Goal: Information Seeking & Learning: Learn about a topic

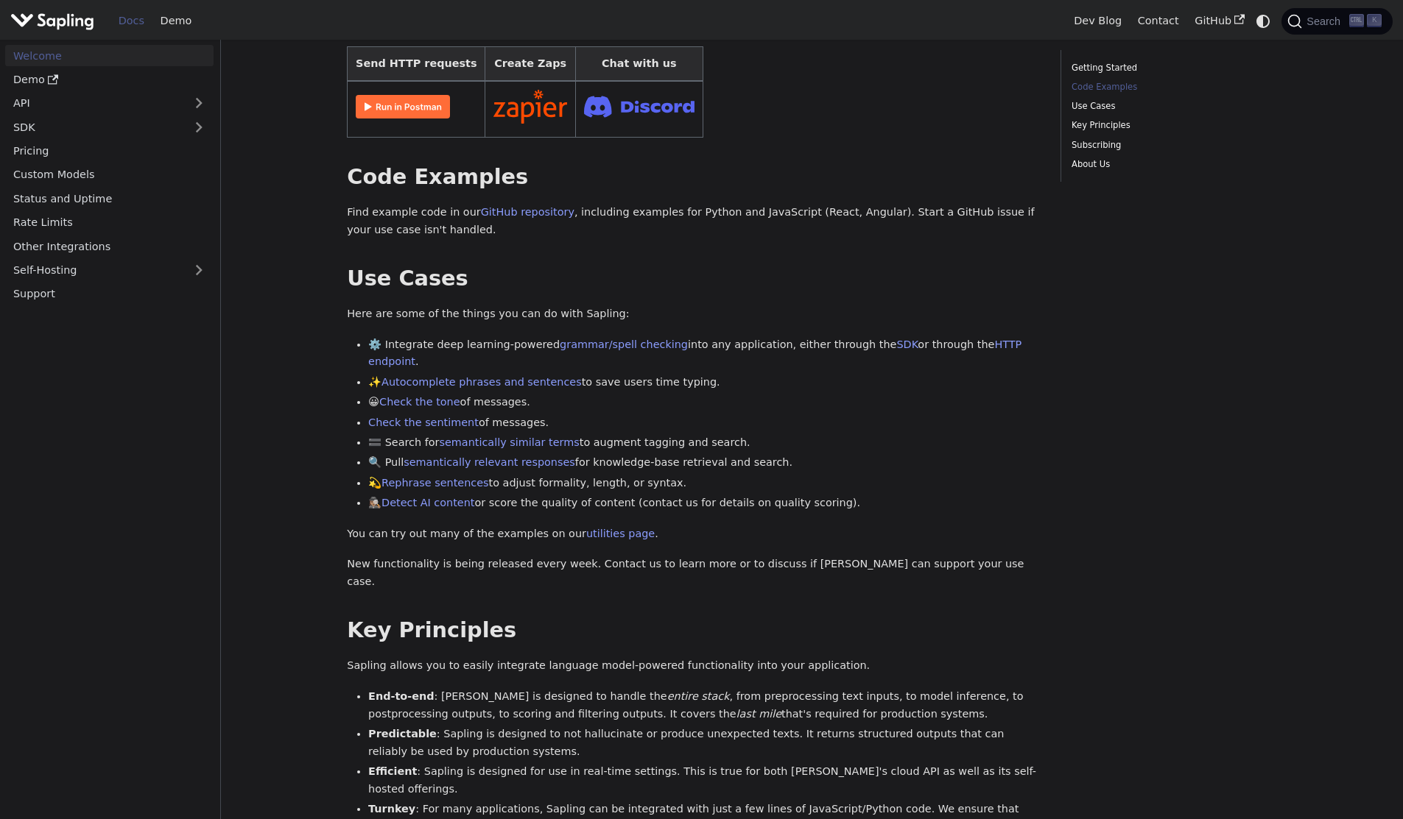
scroll to position [368, 0]
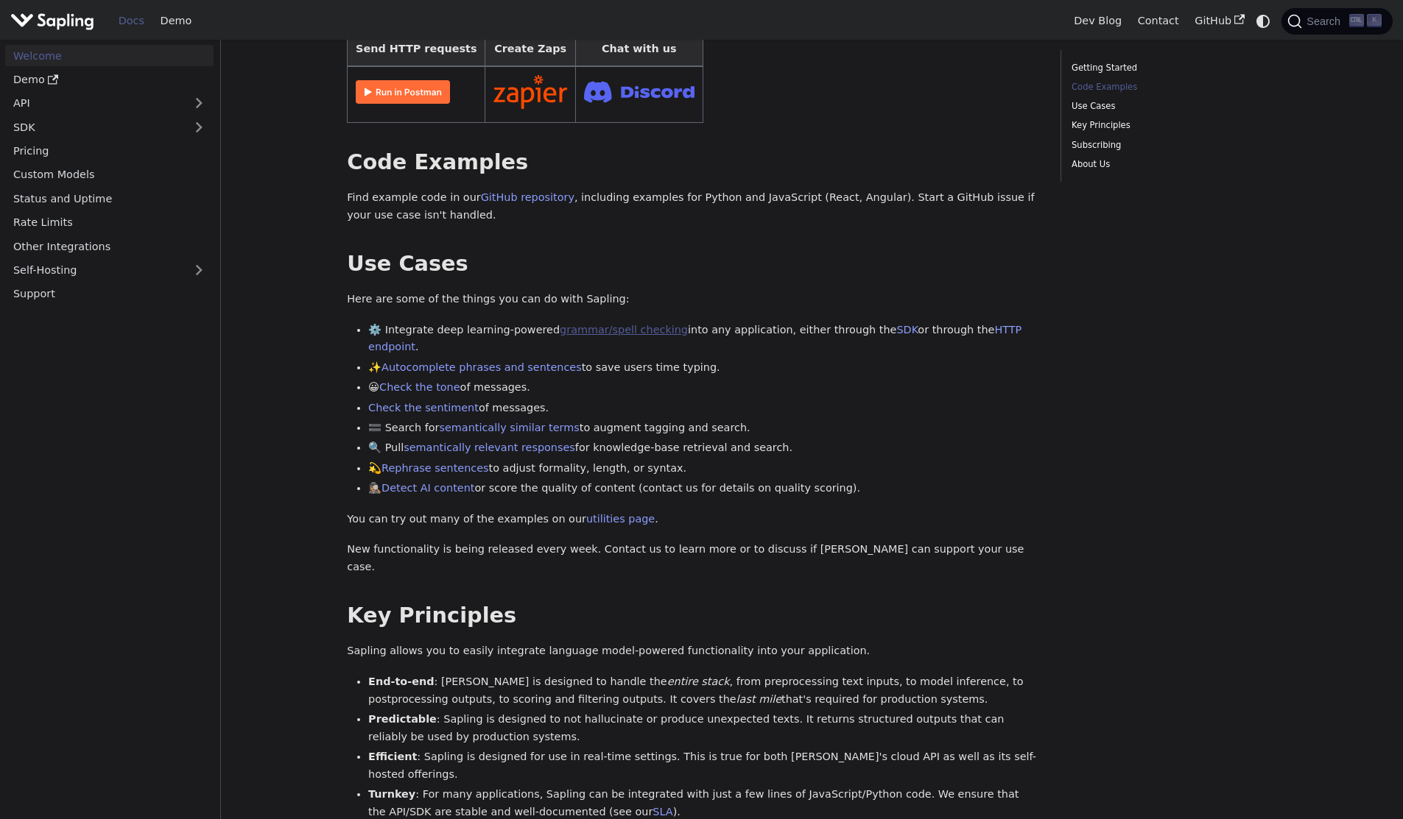
click at [613, 324] on link "grammar/spell checking" at bounding box center [624, 330] width 128 height 12
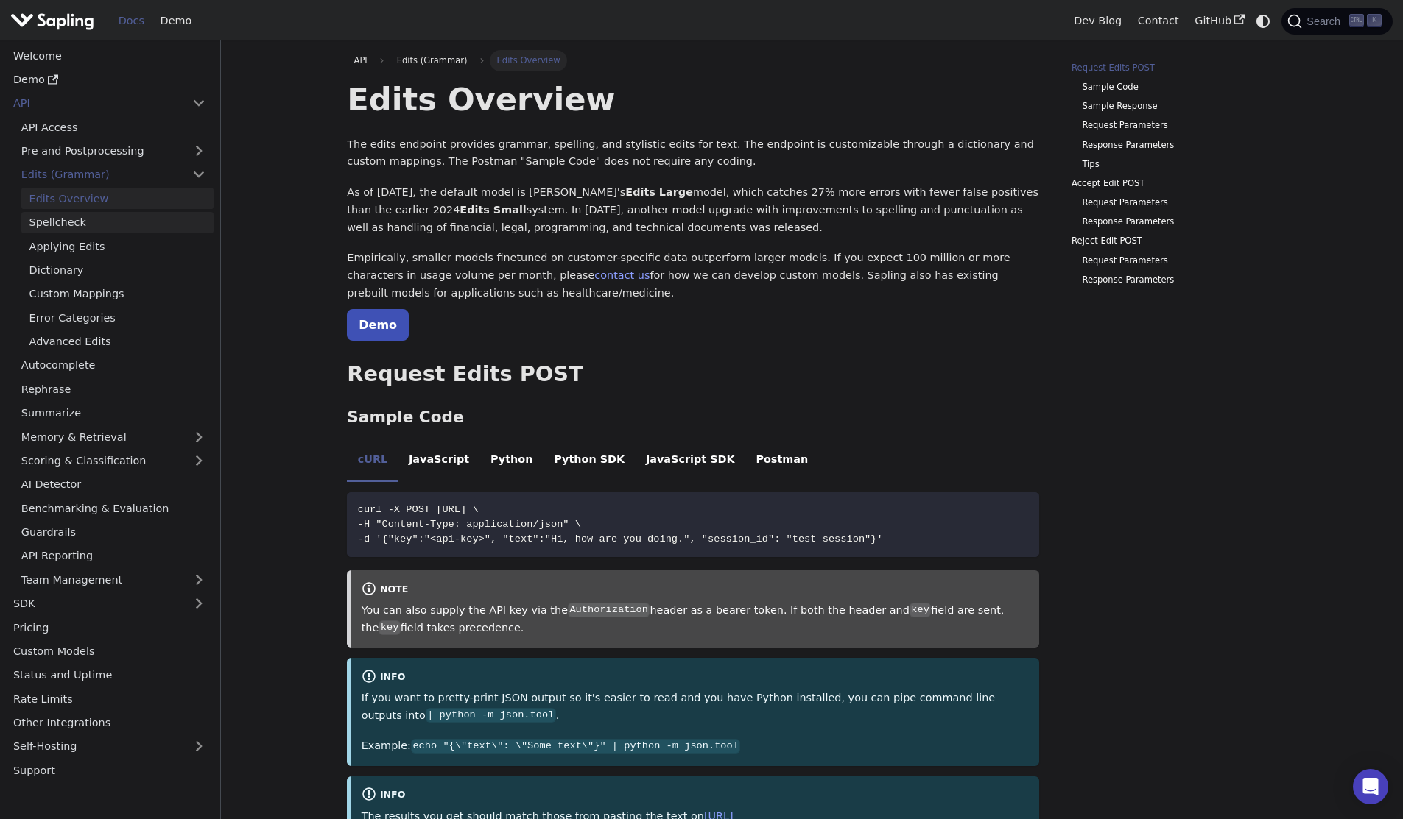
click at [102, 224] on link "Spellcheck" at bounding box center [117, 222] width 192 height 21
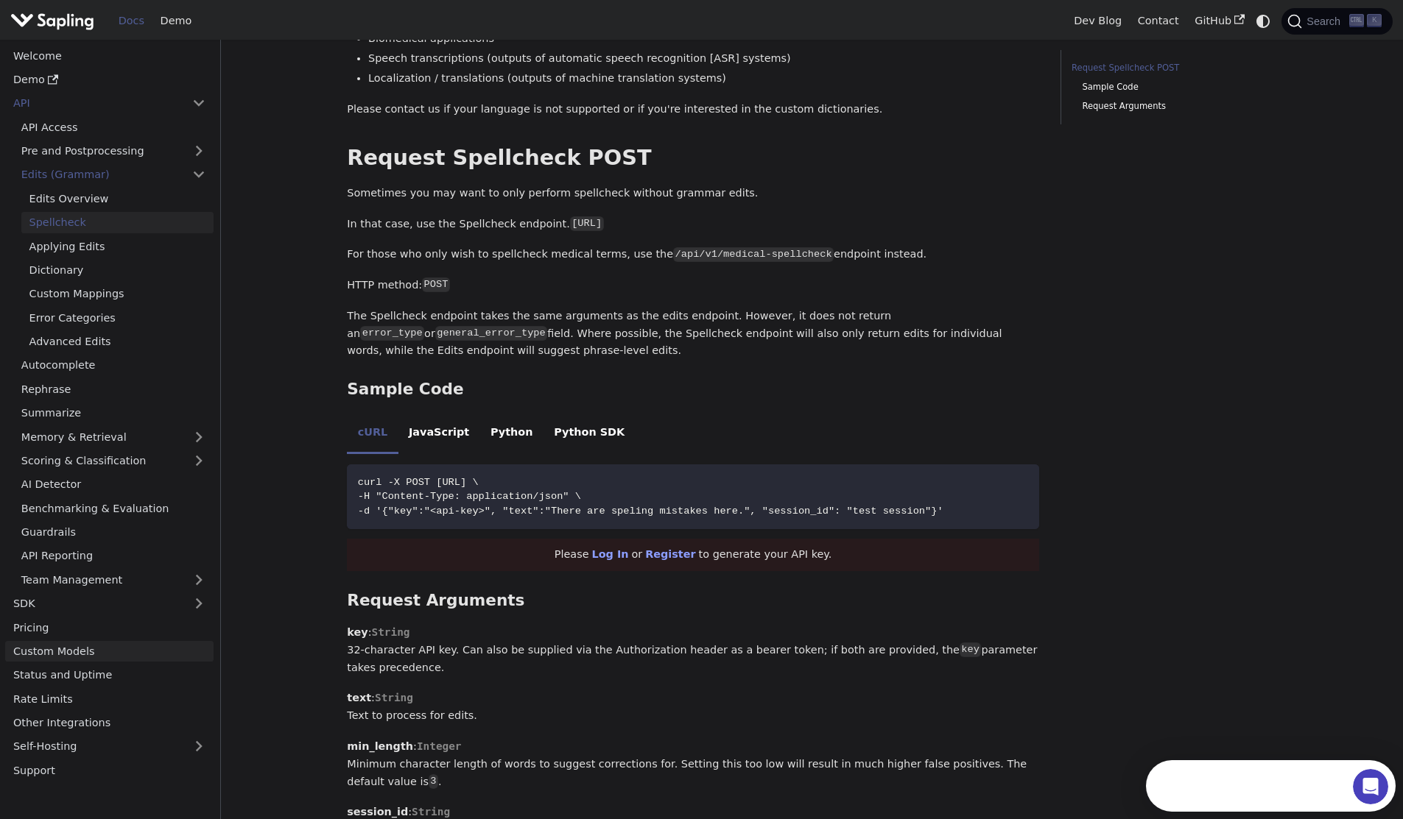
click at [119, 651] on link "Custom Models" at bounding box center [109, 651] width 208 height 21
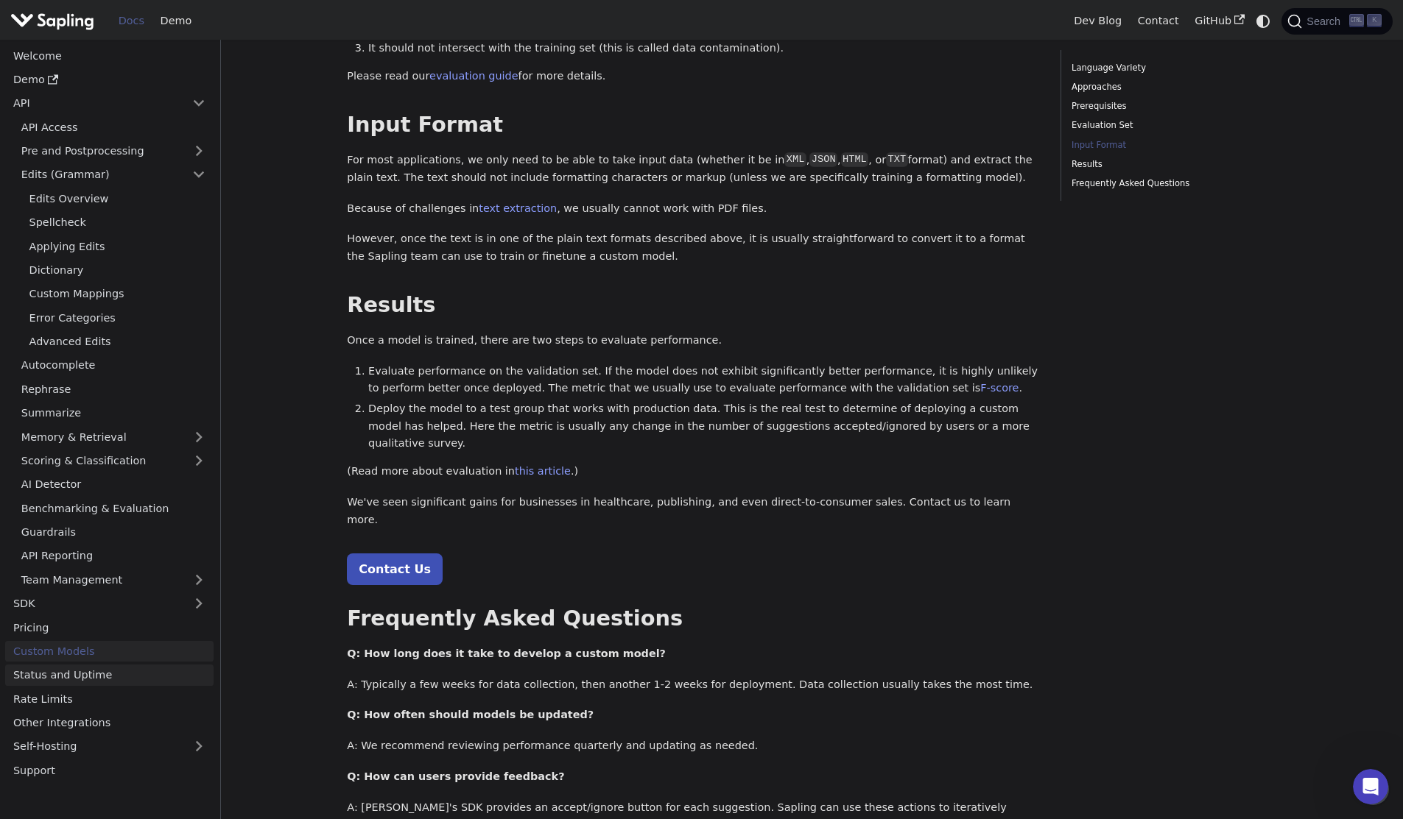
scroll to position [1197, 0]
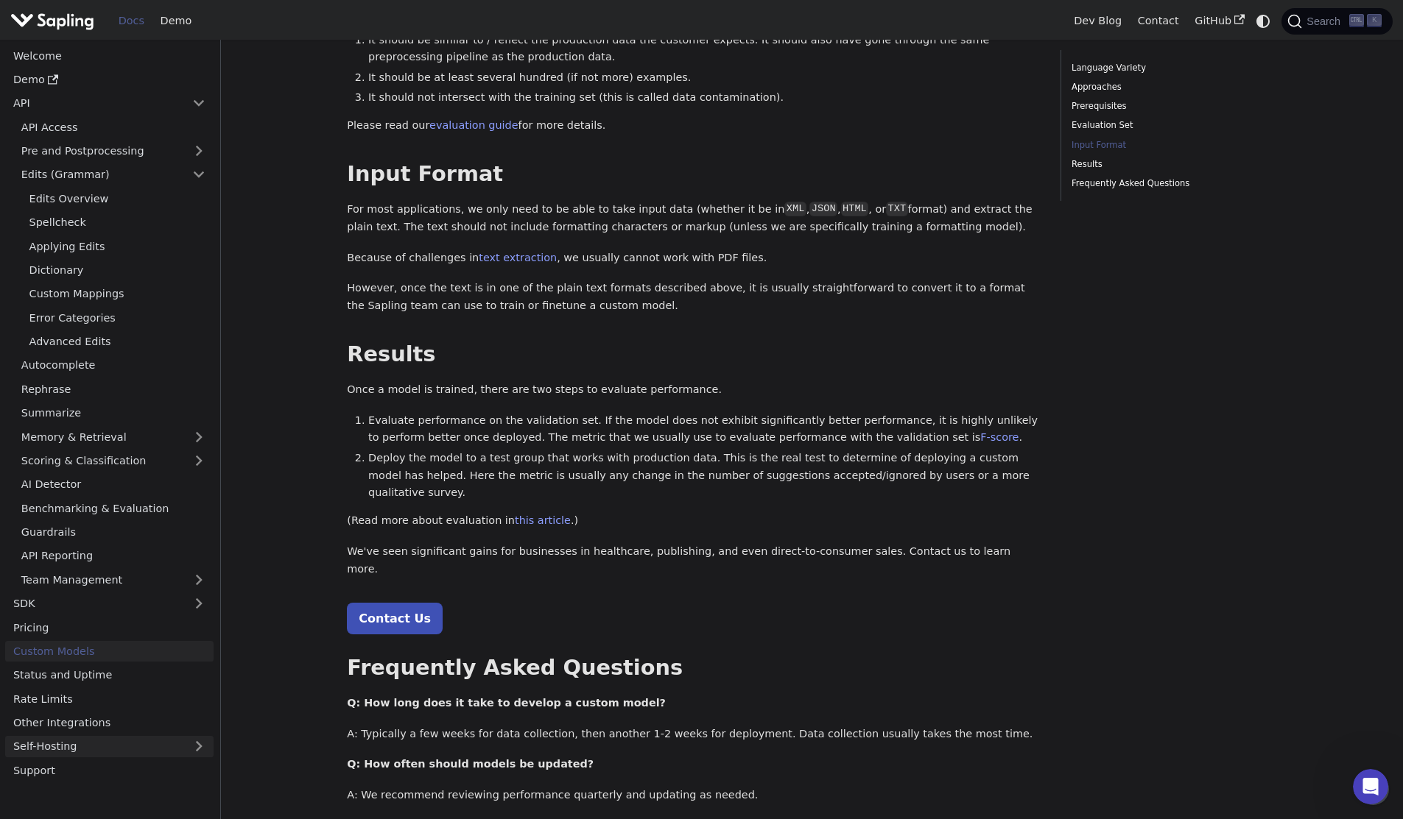
click at [96, 747] on link "Self-Hosting" at bounding box center [109, 746] width 208 height 21
click at [96, 766] on link "Overview" at bounding box center [113, 770] width 200 height 21
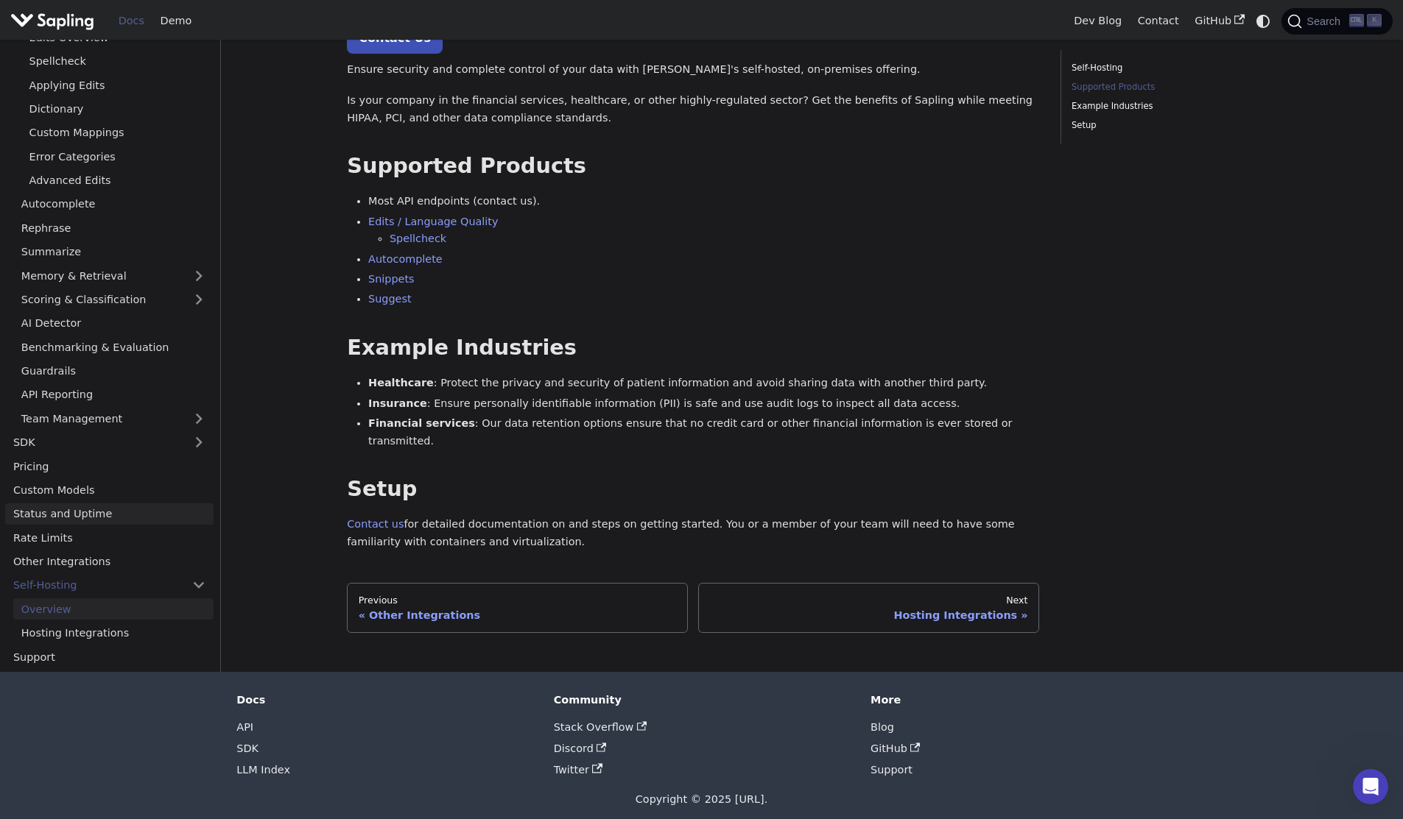
scroll to position [15, 0]
click at [105, 634] on link "Hosting Integrations" at bounding box center [113, 632] width 200 height 21
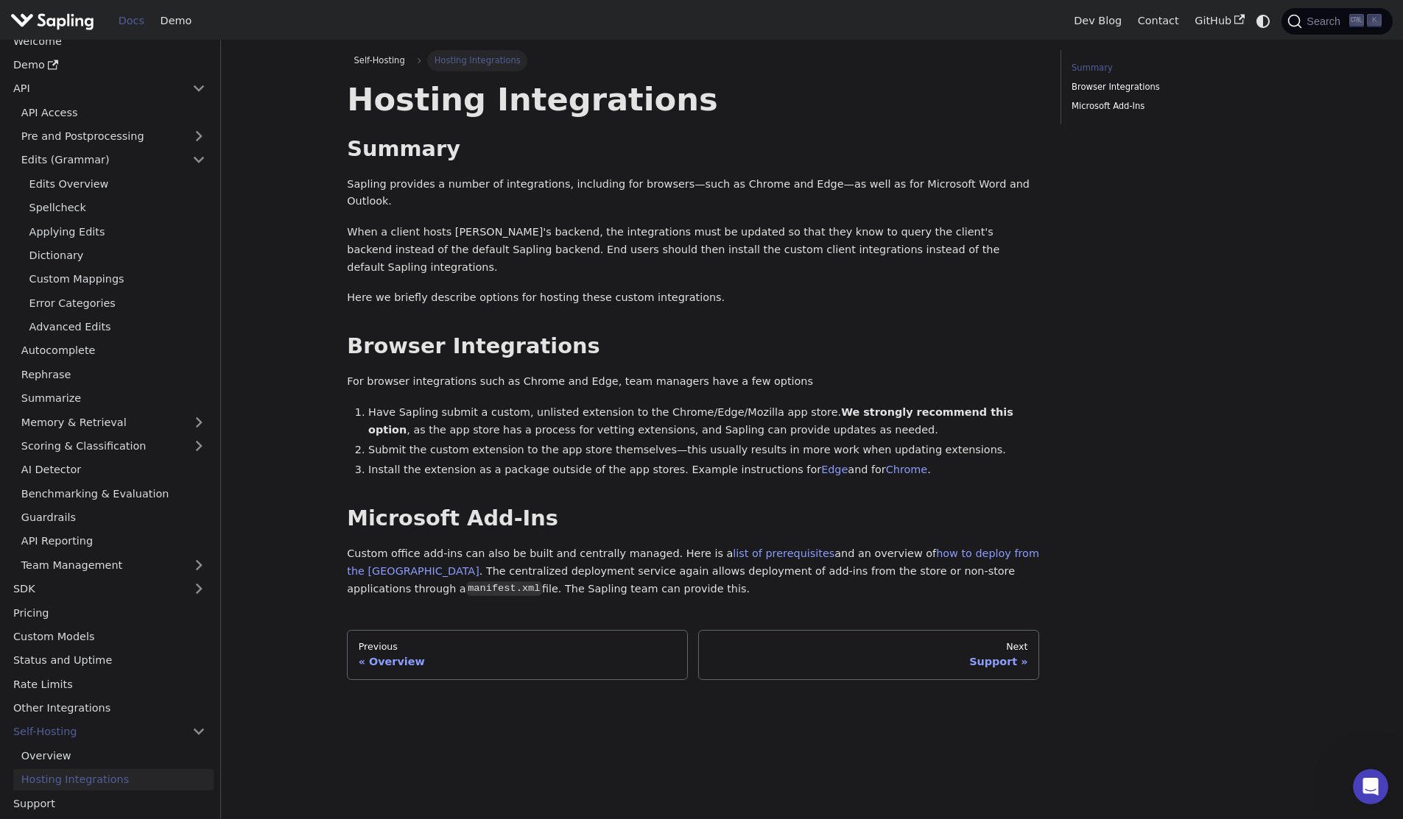
click at [290, 461] on main "Self-Hosting Hosting Integrations On this page Hosting Integrations Summary ​ S…" at bounding box center [812, 430] width 1182 height 780
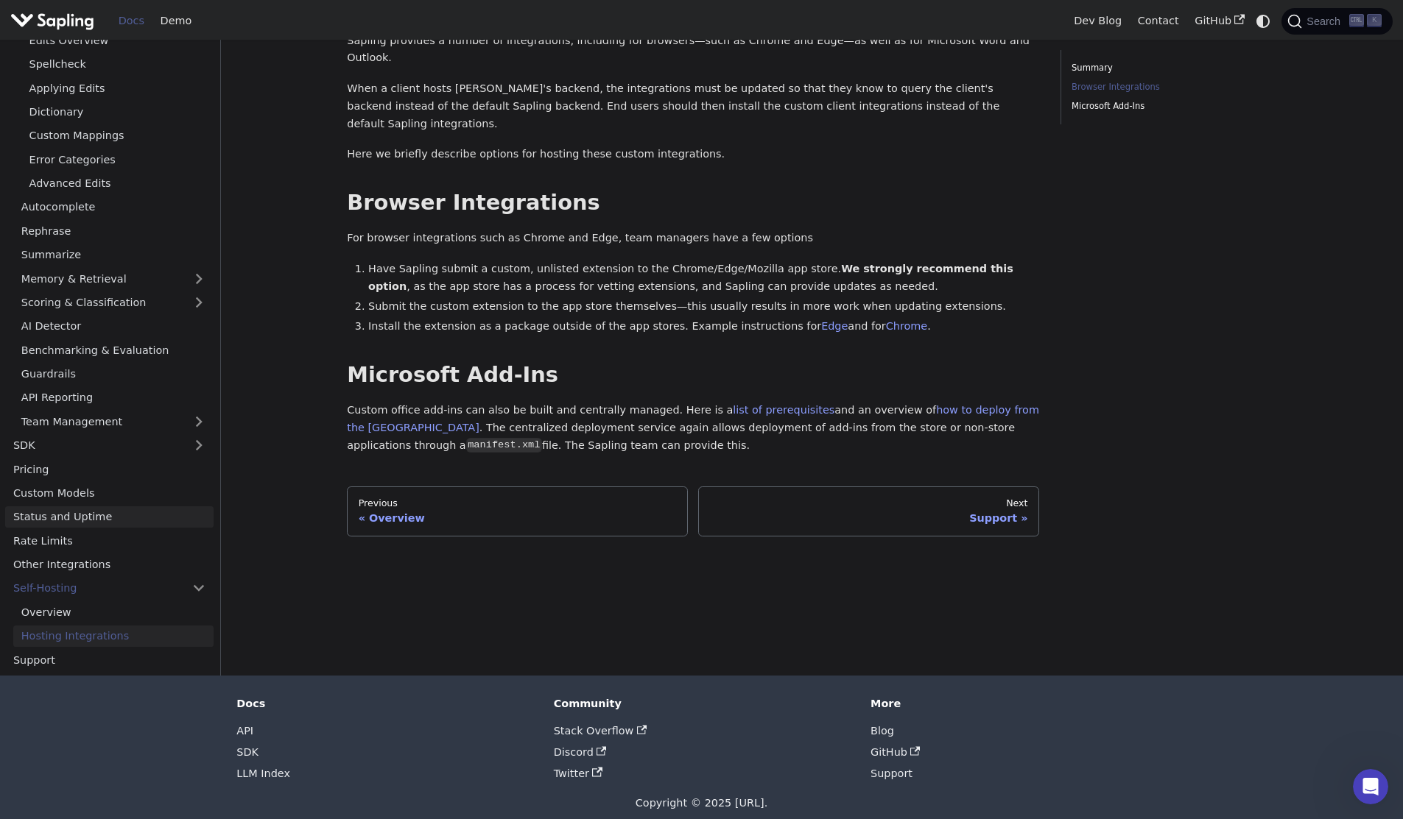
scroll to position [158, 0]
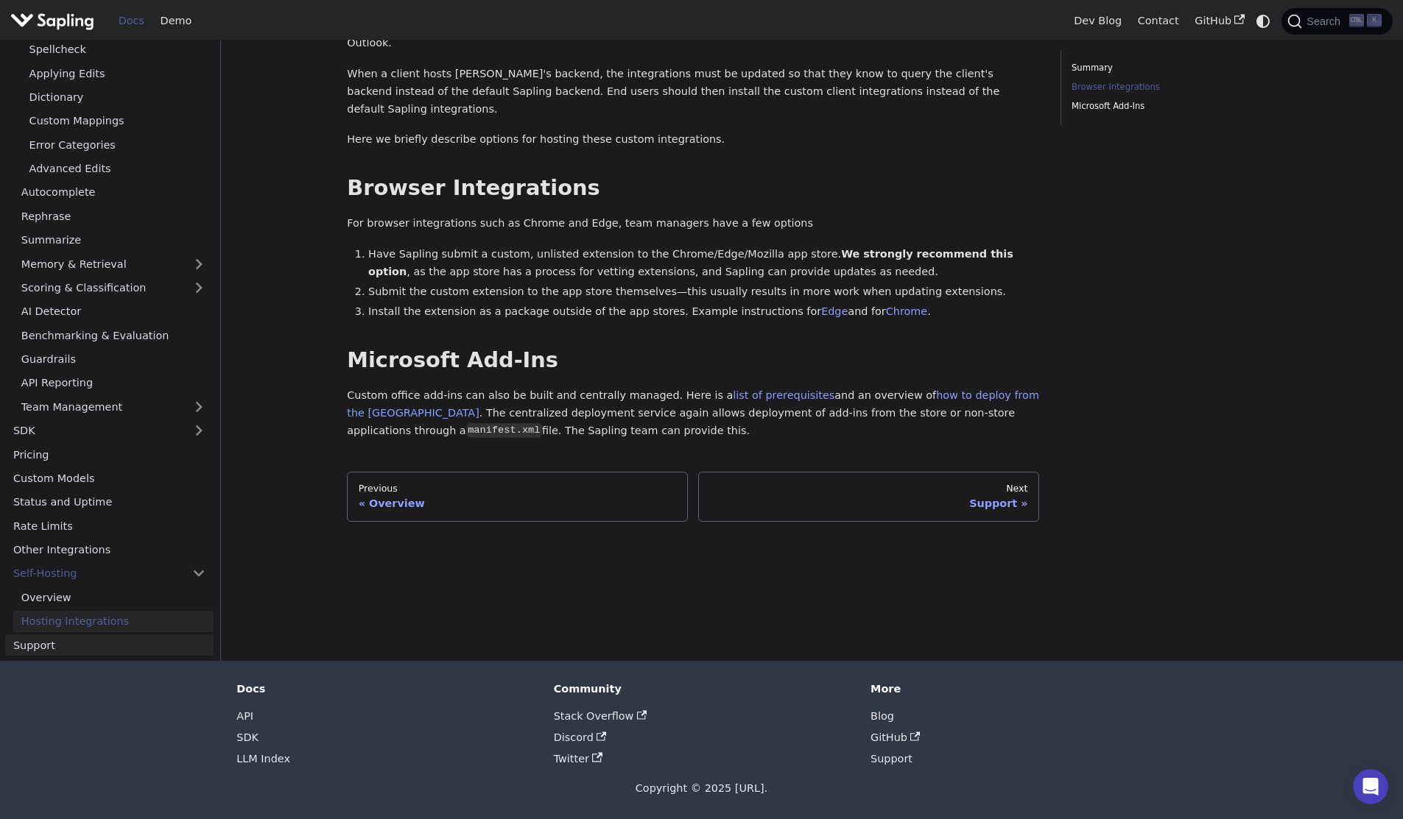
click at [100, 642] on link "Support" at bounding box center [109, 645] width 208 height 21
